Goal: Task Accomplishment & Management: Use online tool/utility

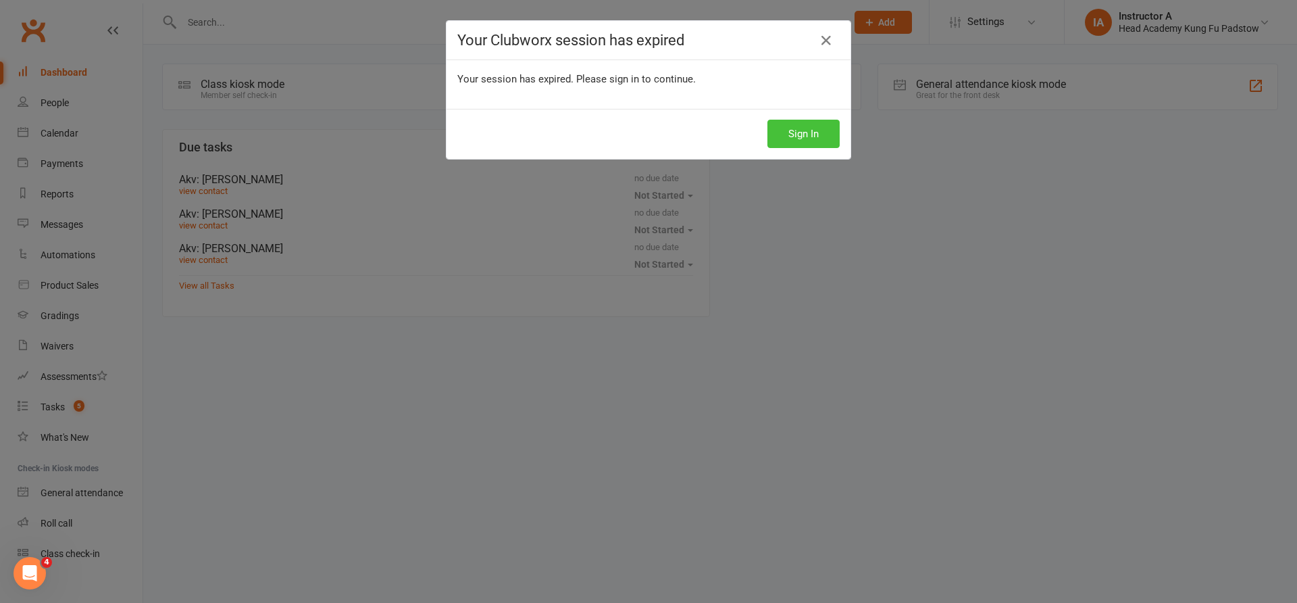
click at [806, 141] on button "Sign In" at bounding box center [804, 134] width 72 height 28
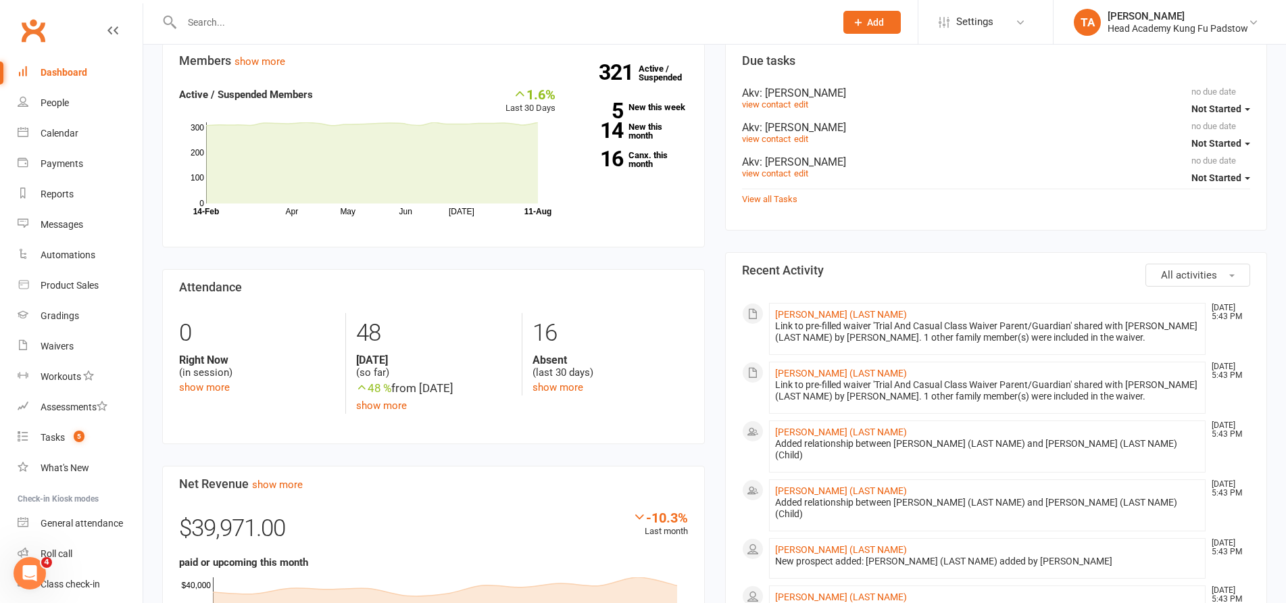
scroll to position [270, 0]
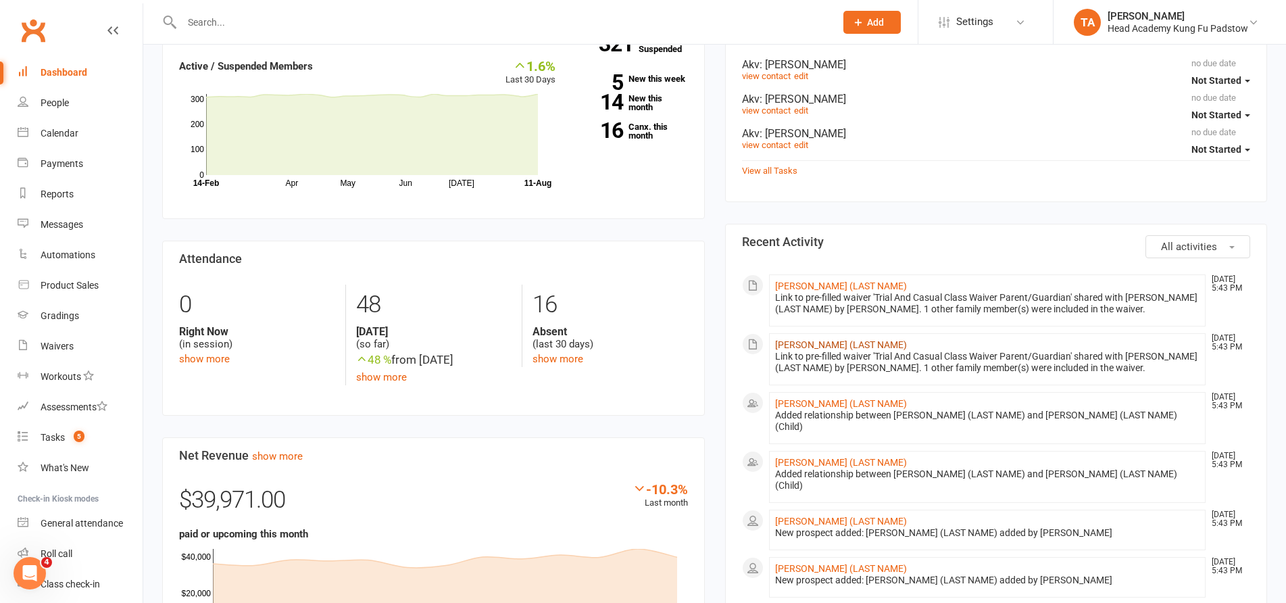
click at [850, 343] on link "Carmen (LAST NAME)" at bounding box center [841, 344] width 132 height 11
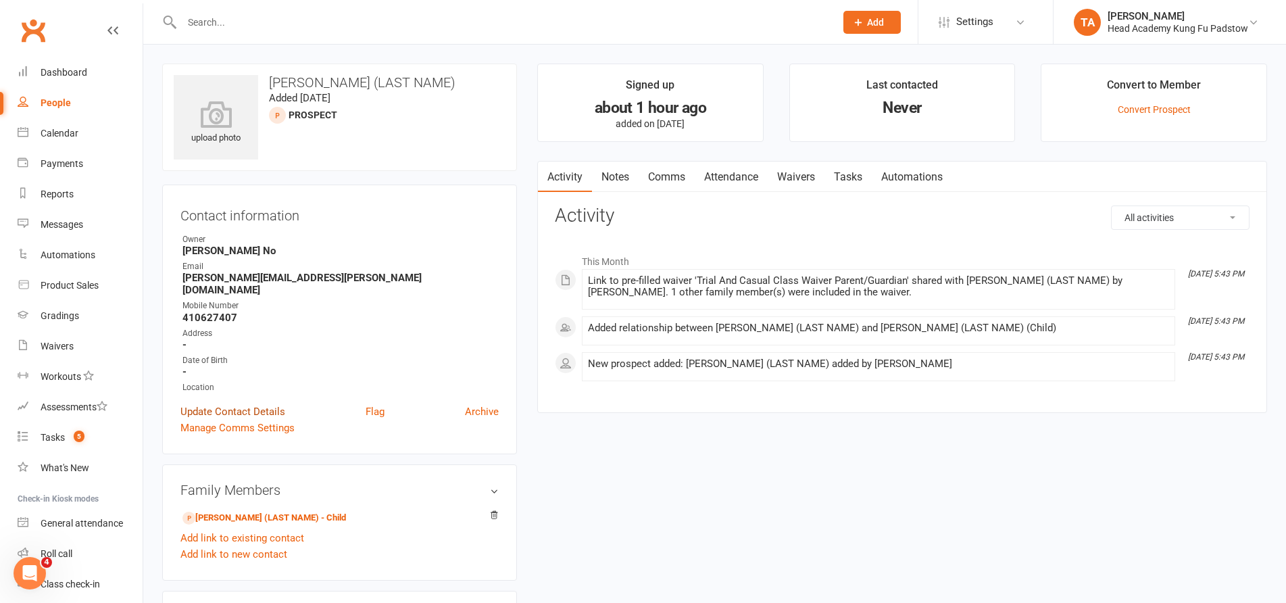
click at [255, 403] on link "Update Contact Details" at bounding box center [232, 411] width 105 height 16
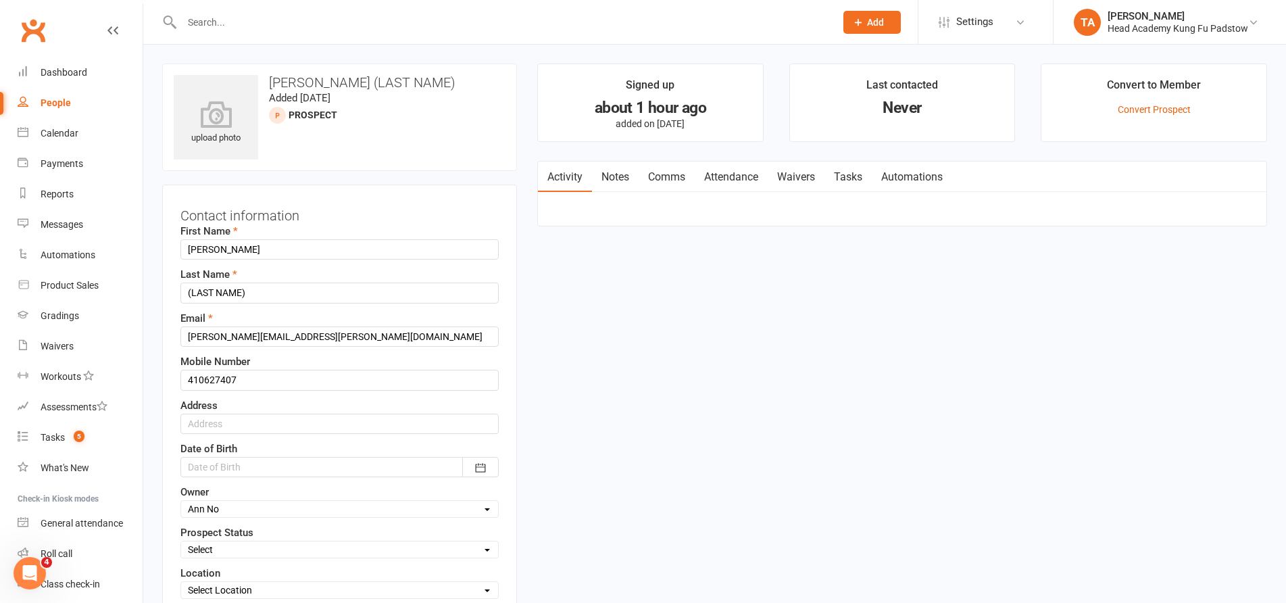
scroll to position [64, 0]
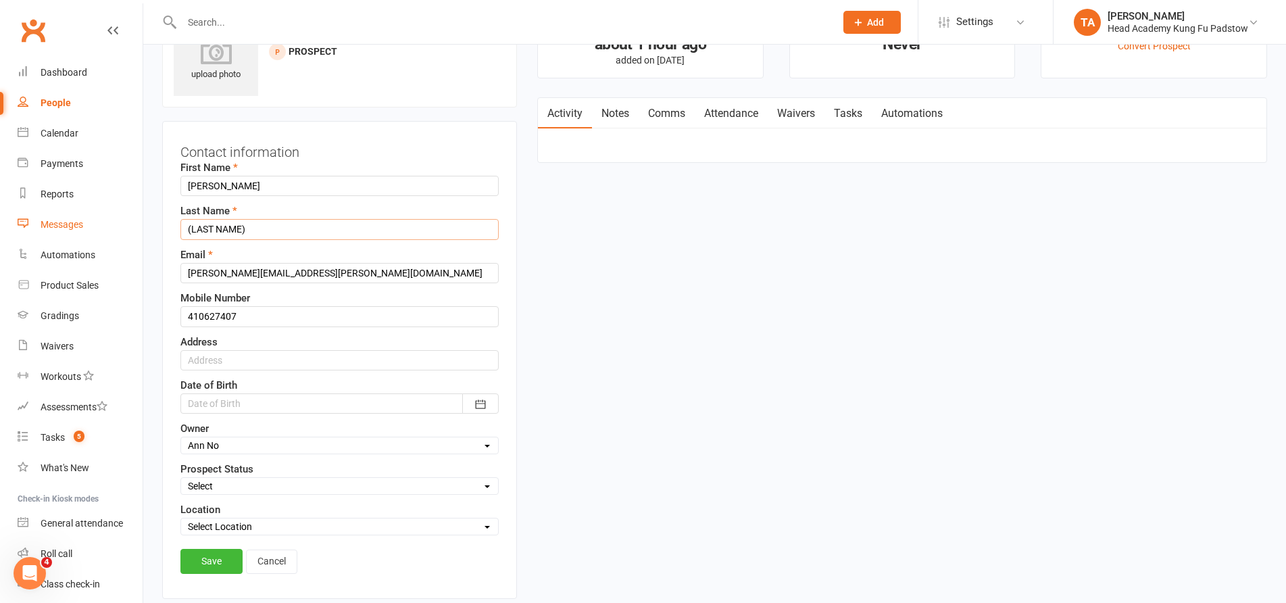
drag, startPoint x: 280, startPoint y: 232, endPoint x: 118, endPoint y: 235, distance: 162.2
click at [118, 235] on ui-view "Prospect Member Non-attending contact Class / event Appointment Grading event T…" at bounding box center [643, 601] width 1286 height 1323
type input "Damino"
click at [205, 563] on link "Save" at bounding box center [211, 561] width 62 height 24
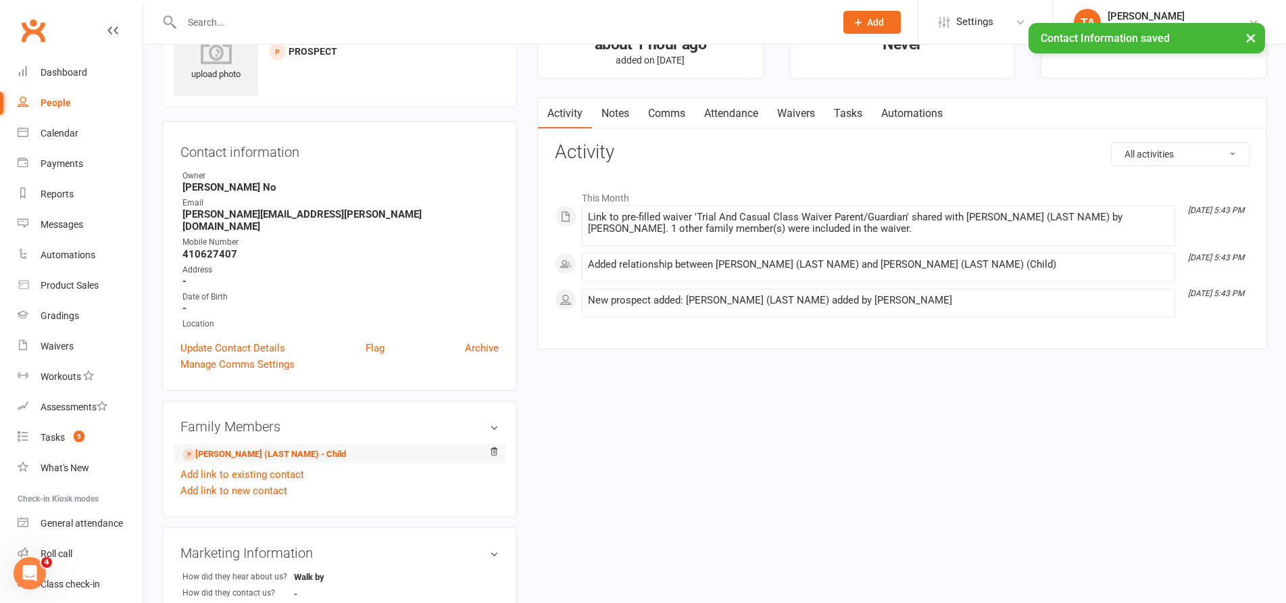
click at [261, 444] on li "Julian (LAST NAME) - Child" at bounding box center [339, 453] width 318 height 19
click at [258, 447] on link "Julian (LAST NAME) - Child" at bounding box center [264, 454] width 164 height 14
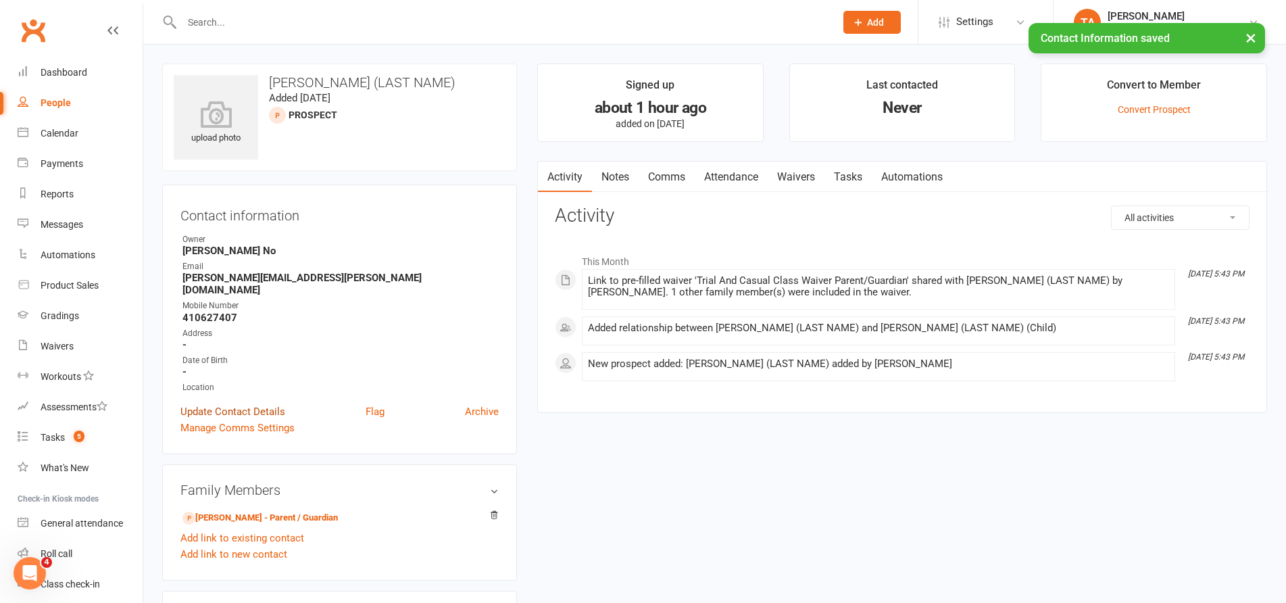
click at [263, 403] on link "Update Contact Details" at bounding box center [232, 411] width 105 height 16
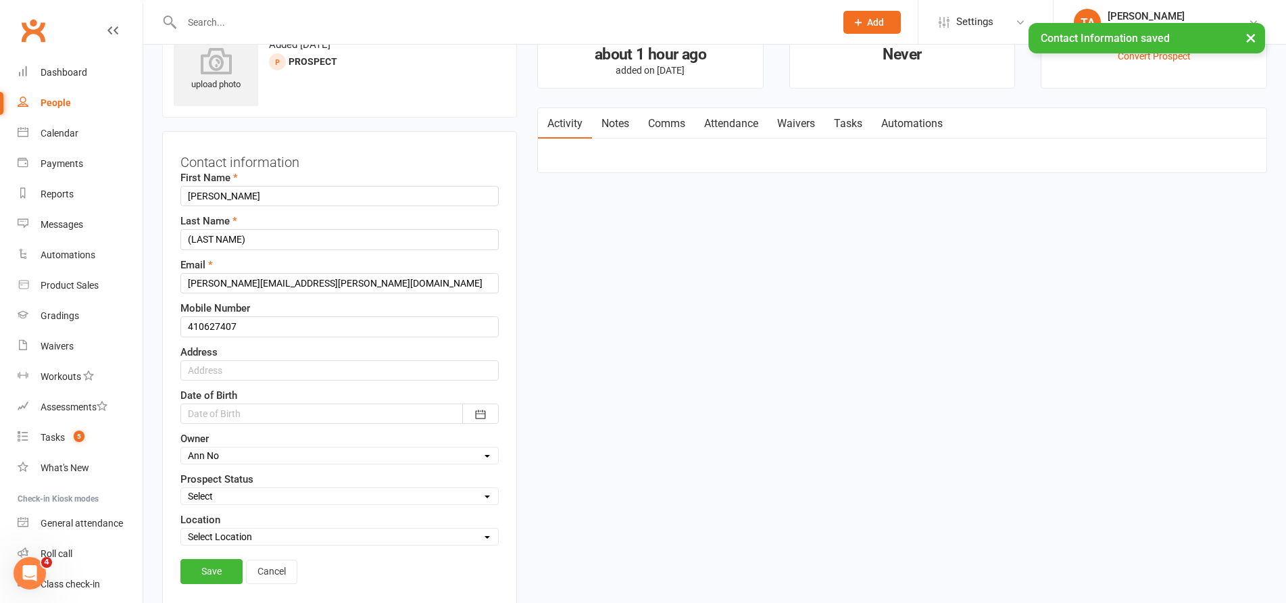
scroll to position [64, 0]
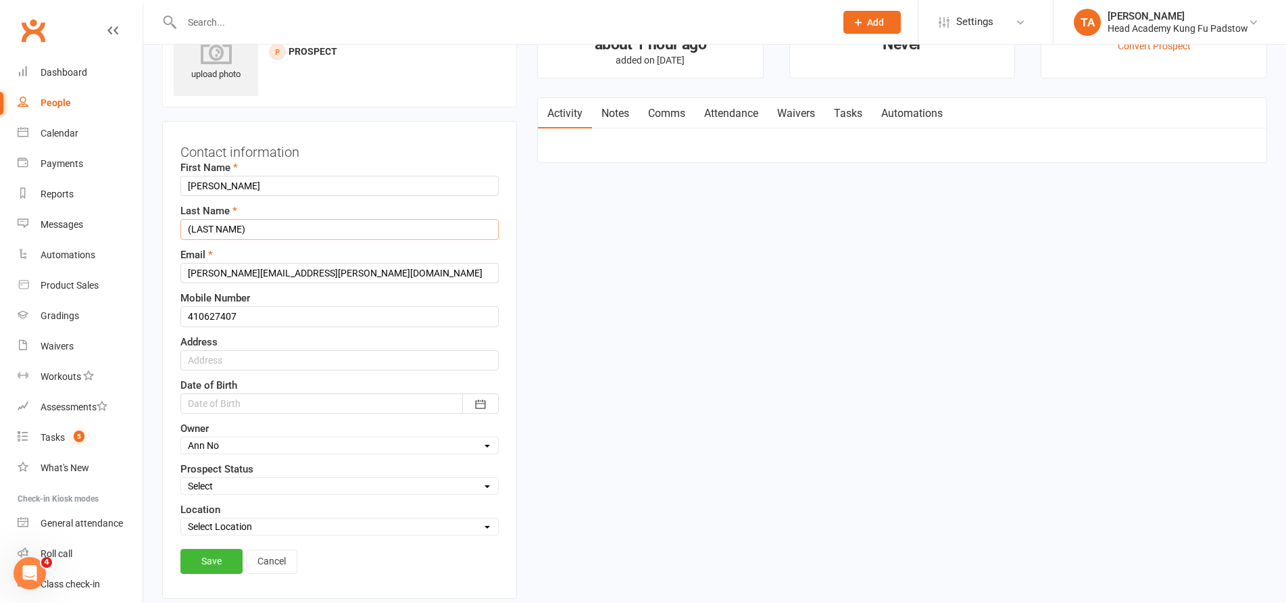
drag, startPoint x: 251, startPoint y: 226, endPoint x: 170, endPoint y: 232, distance: 81.3
click at [170, 232] on div "Contact information First Name Julian Last Name (LAST NAME) Email carmen.damino…" at bounding box center [339, 360] width 355 height 478
type input "Damino"
click at [222, 558] on link "Save" at bounding box center [211, 561] width 62 height 24
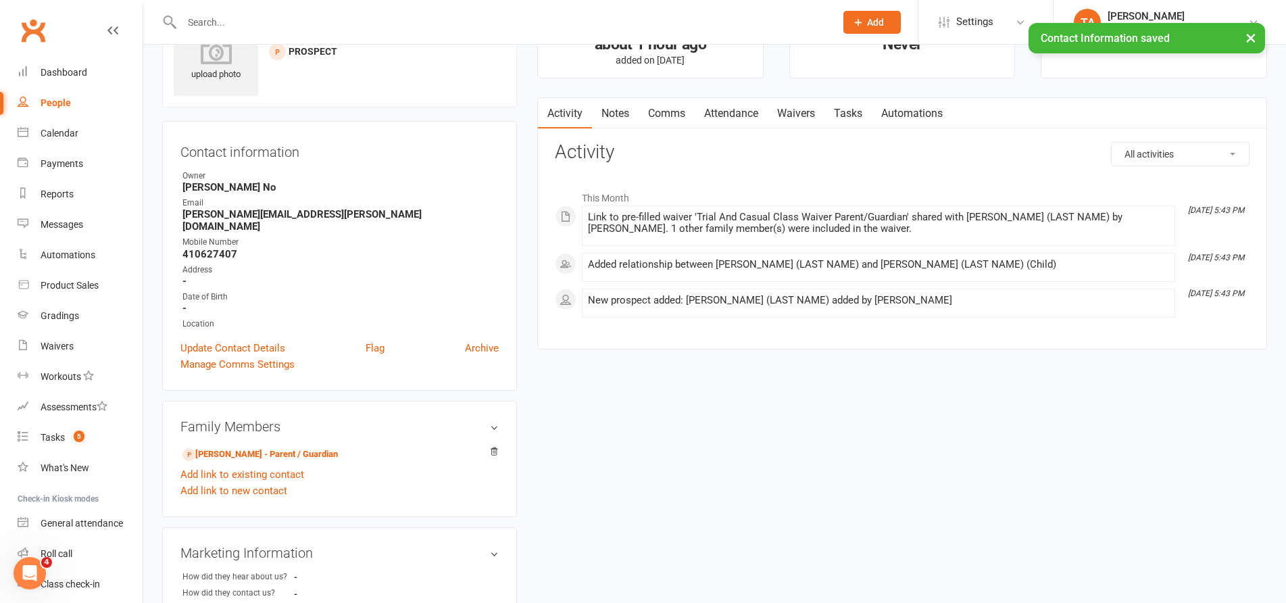
click at [449, 248] on strong "410627407" at bounding box center [340, 254] width 316 height 12
click at [72, 72] on div "Dashboard" at bounding box center [64, 72] width 47 height 11
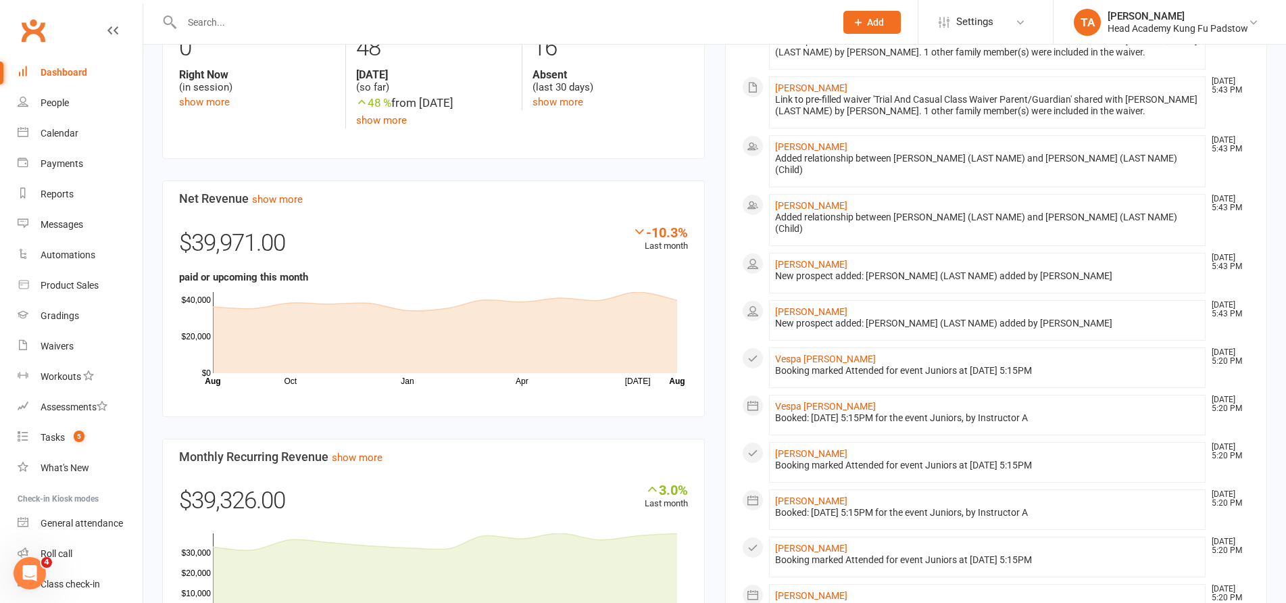
scroll to position [541, 0]
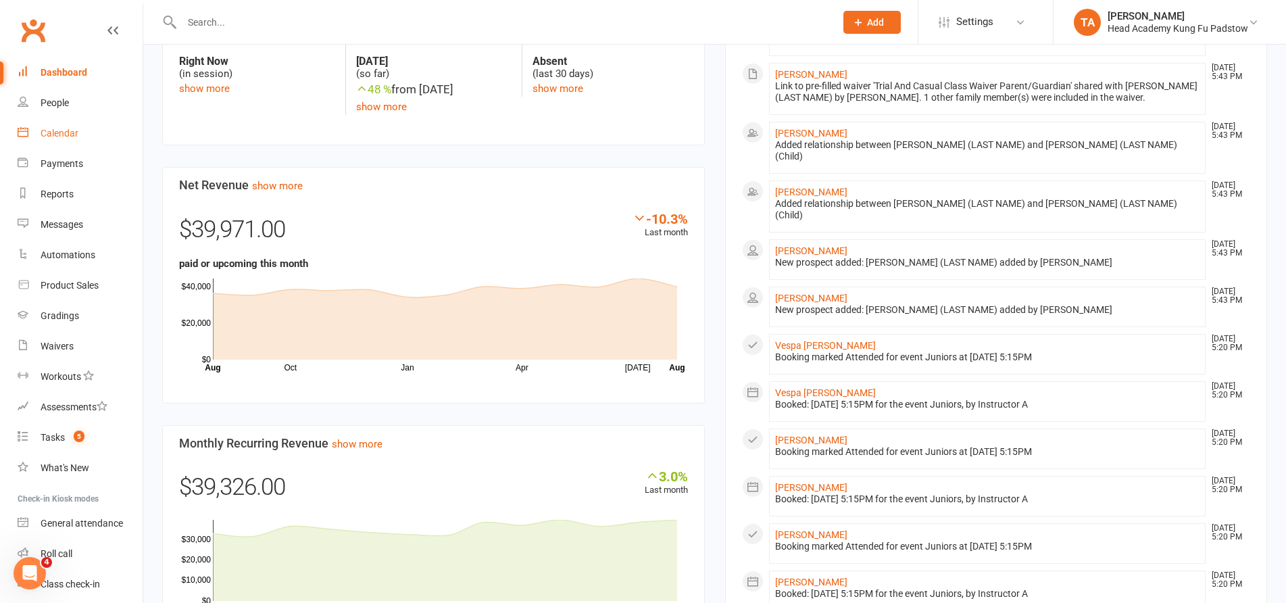
click at [70, 138] on div "Calendar" at bounding box center [60, 133] width 38 height 11
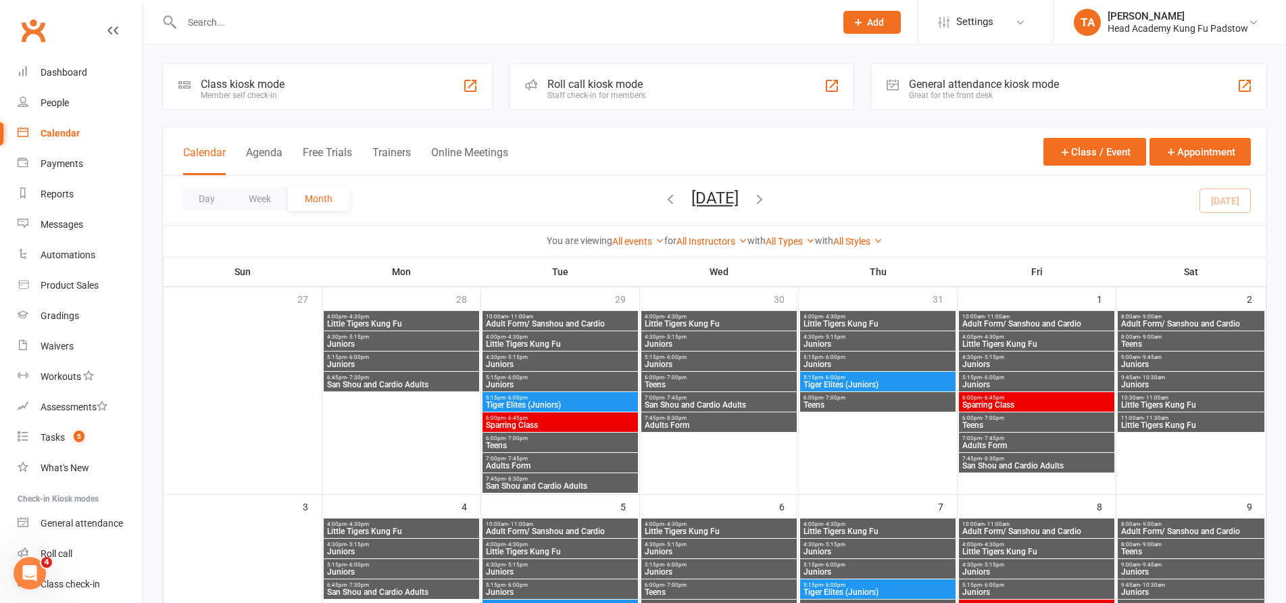
click at [659, 90] on div "Roll call kiosk mode Staff check-in for members" at bounding box center [681, 87] width 345 height 47
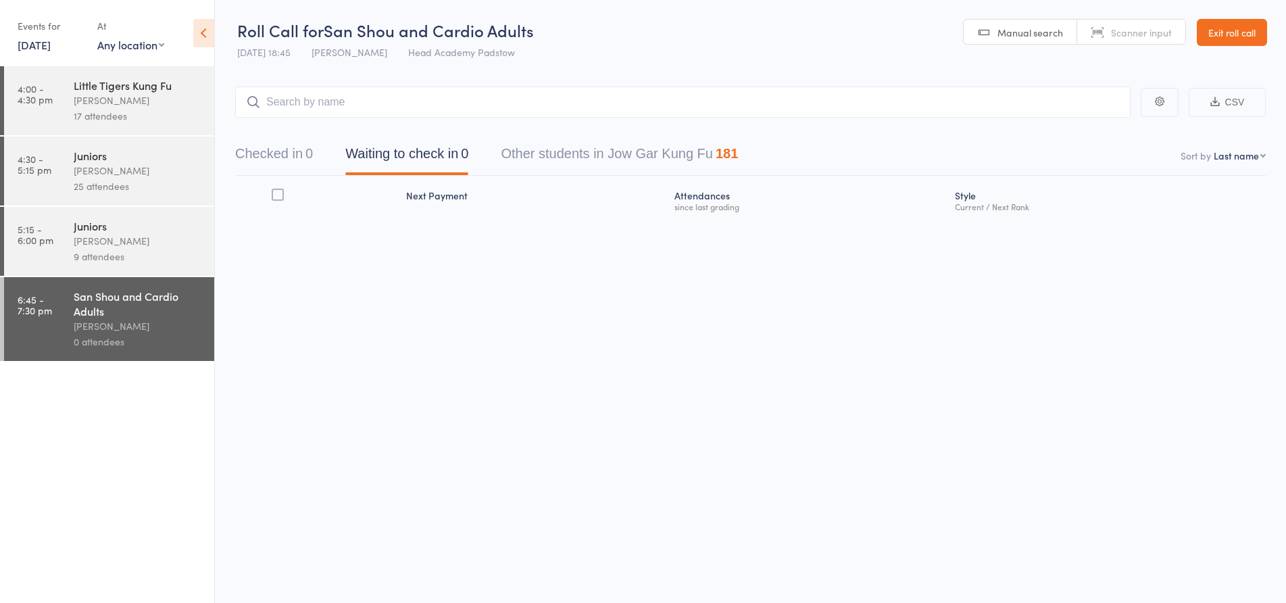
click at [147, 323] on div "[PERSON_NAME]" at bounding box center [138, 326] width 129 height 16
click at [335, 93] on input "search" at bounding box center [682, 101] width 895 height 31
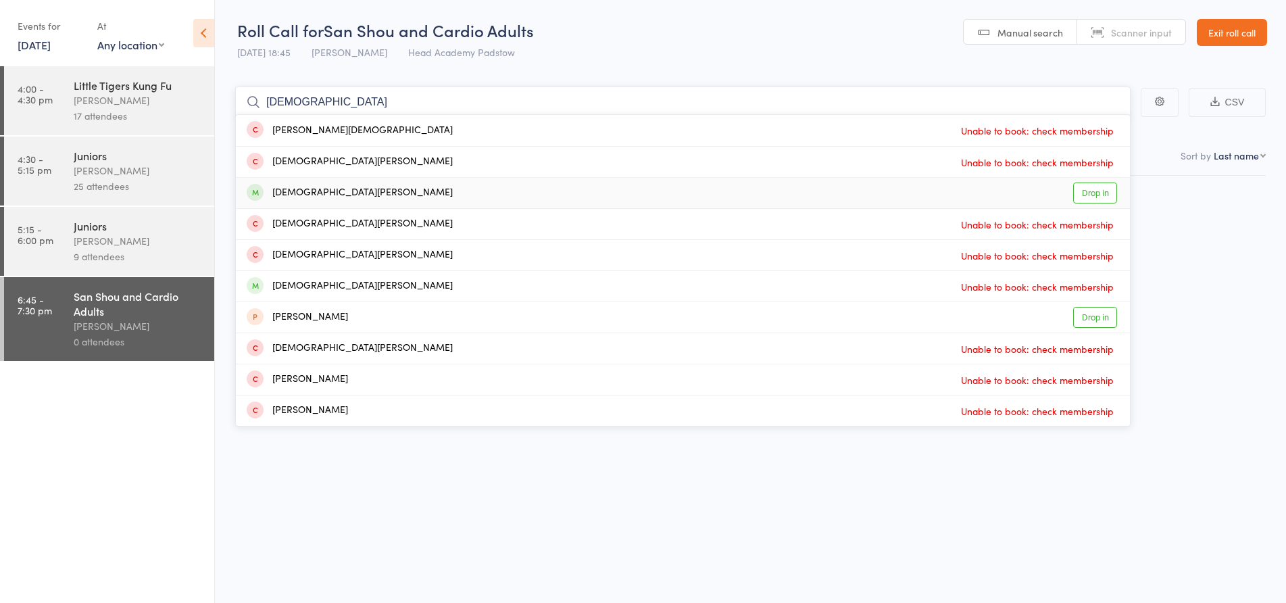
type input "[DEMOGRAPHIC_DATA]"
click at [354, 195] on div "[DEMOGRAPHIC_DATA][PERSON_NAME] Drop in" at bounding box center [683, 193] width 894 height 30
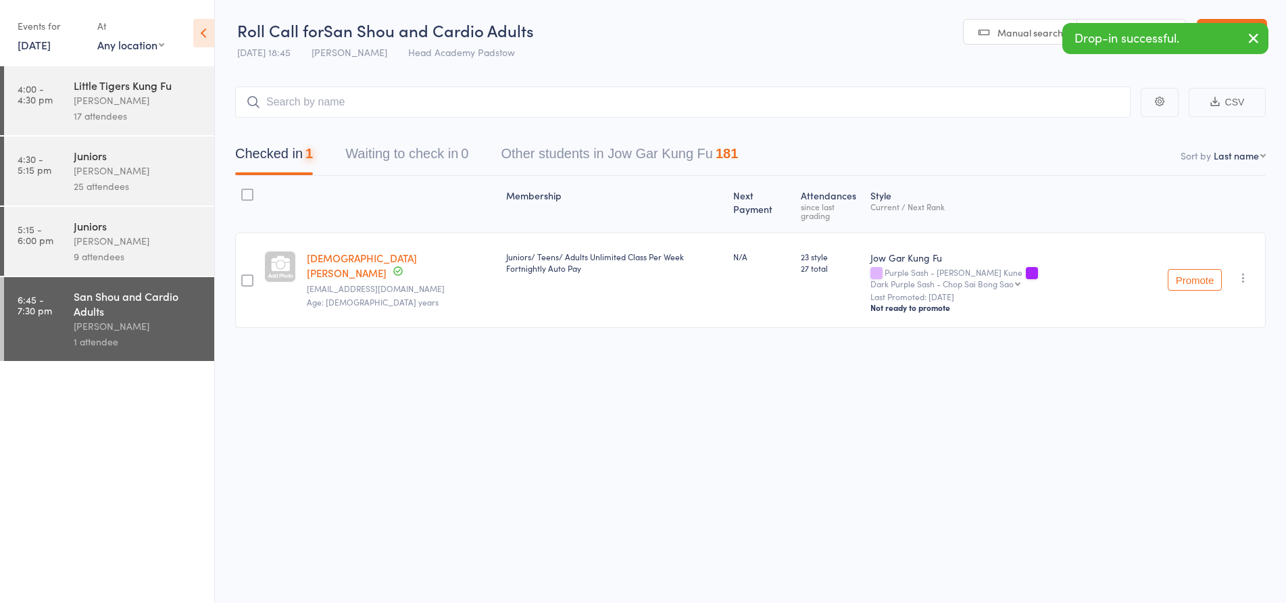
click at [753, 53] on header "Roll Call for San Shou and Cardio Adults [DATE] 18:45 [PERSON_NAME] Head Academ…" at bounding box center [750, 33] width 1071 height 66
click at [1252, 38] on icon "button" at bounding box center [1253, 38] width 16 height 17
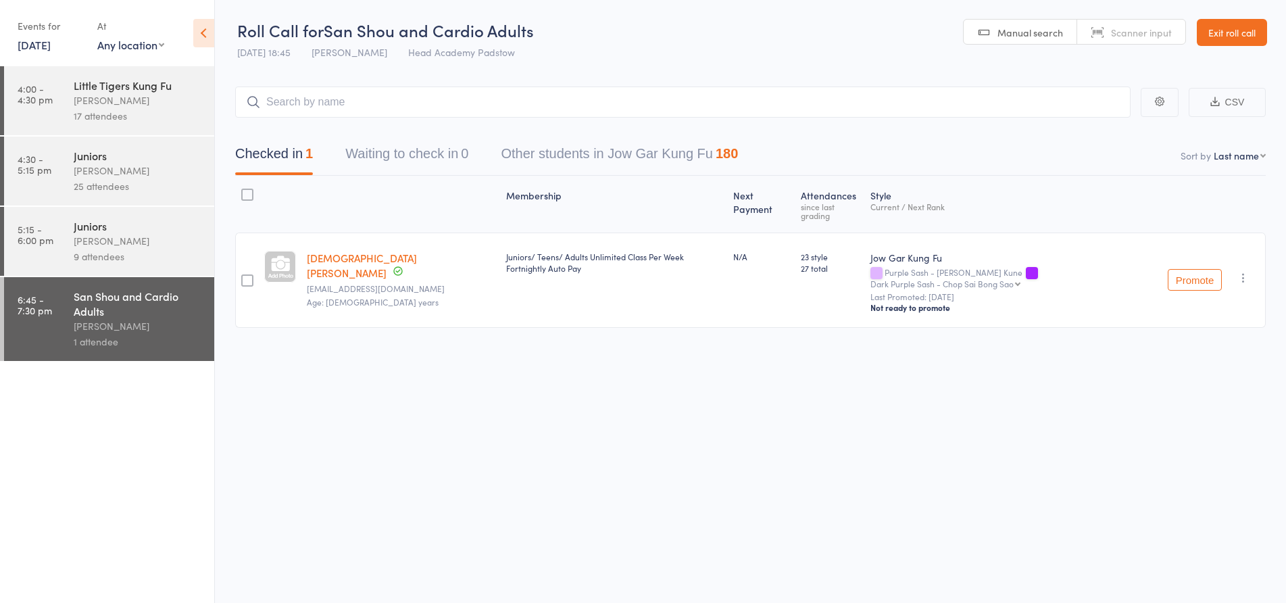
click at [851, 47] on header "Roll Call for San Shou and Cardio Adults [DATE] 18:45 [PERSON_NAME] Head Academ…" at bounding box center [750, 33] width 1071 height 66
drag, startPoint x: 629, startPoint y: 386, endPoint x: 622, endPoint y: 130, distance: 255.5
click at [629, 380] on div "Roll Call for San Shou and Cardio Adults [DATE] 18:45 [PERSON_NAME] Head Academ…" at bounding box center [643, 301] width 1286 height 603
click at [635, 41] on header "Roll Call for San Shou and Cardio Adults [DATE] 18:45 [PERSON_NAME] Head Academ…" at bounding box center [750, 33] width 1071 height 66
click at [1212, 27] on link "Exit roll call" at bounding box center [1232, 32] width 70 height 27
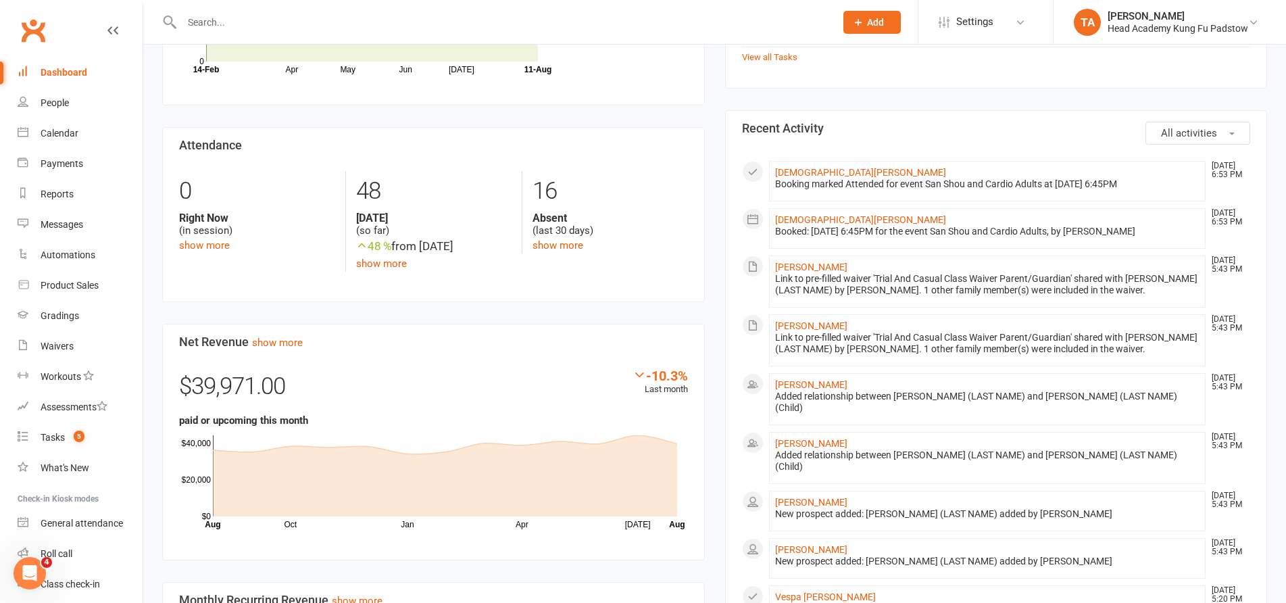
scroll to position [473, 0]
